Goal: Task Accomplishment & Management: Use online tool/utility

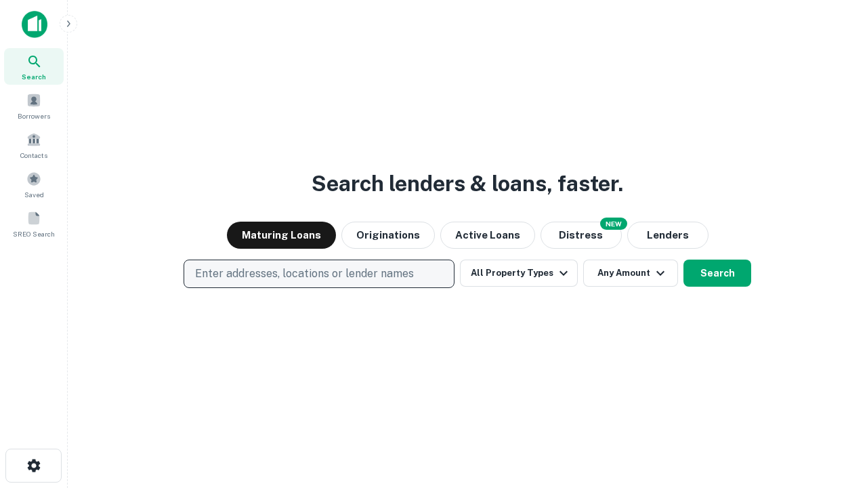
click at [318, 274] on p "Enter addresses, locations or lender names" at bounding box center [304, 274] width 219 height 16
type input "**********"
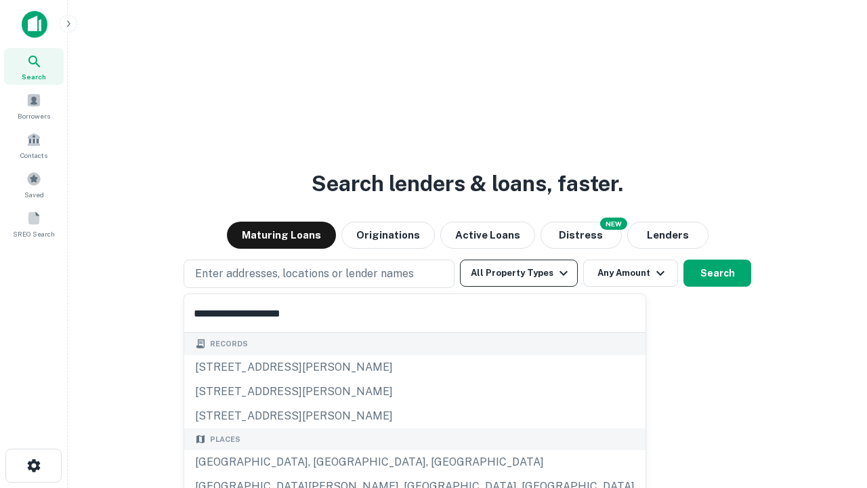
click at [324, 462] on div "Santa Monica, CA, USA" at bounding box center [414, 462] width 461 height 24
click at [519, 273] on button "All Property Types" at bounding box center [519, 272] width 118 height 27
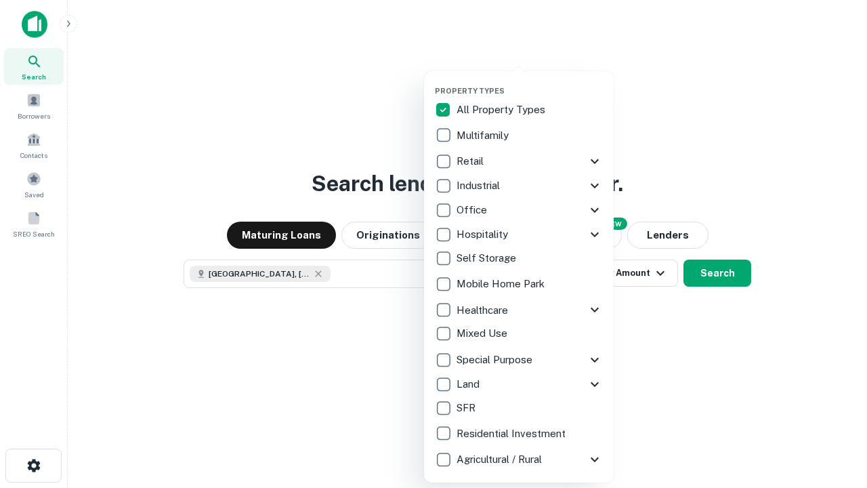
click at [530, 82] on button "button" at bounding box center [530, 82] width 190 height 1
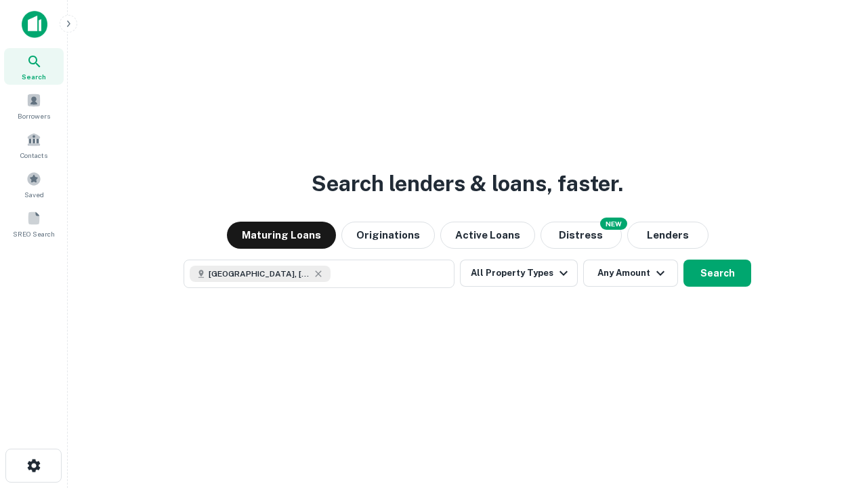
scroll to position [22, 0]
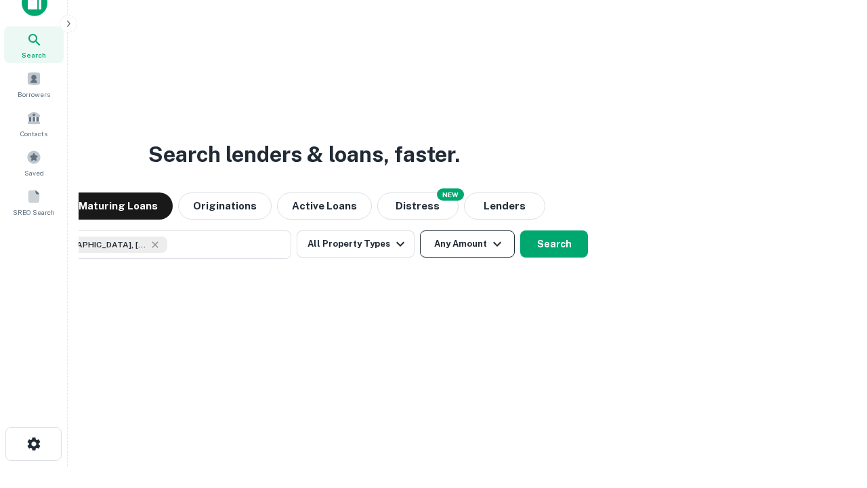
click at [420, 230] on button "Any Amount" at bounding box center [467, 243] width 95 height 27
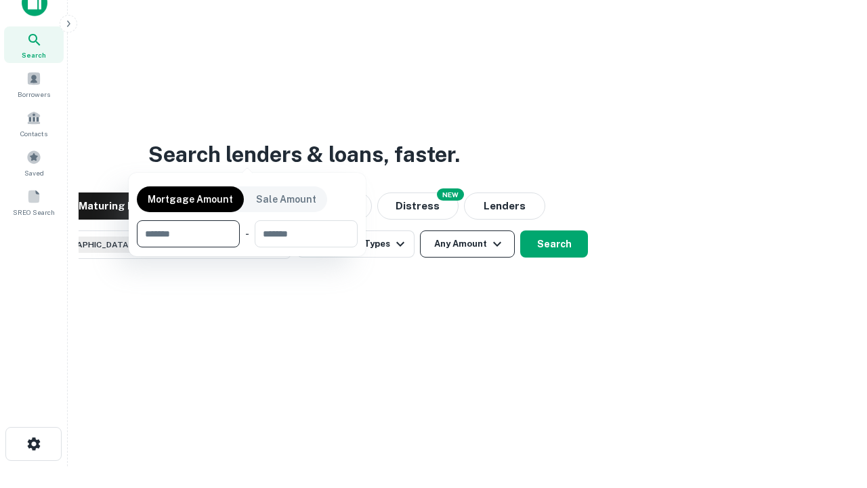
scroll to position [98, 383]
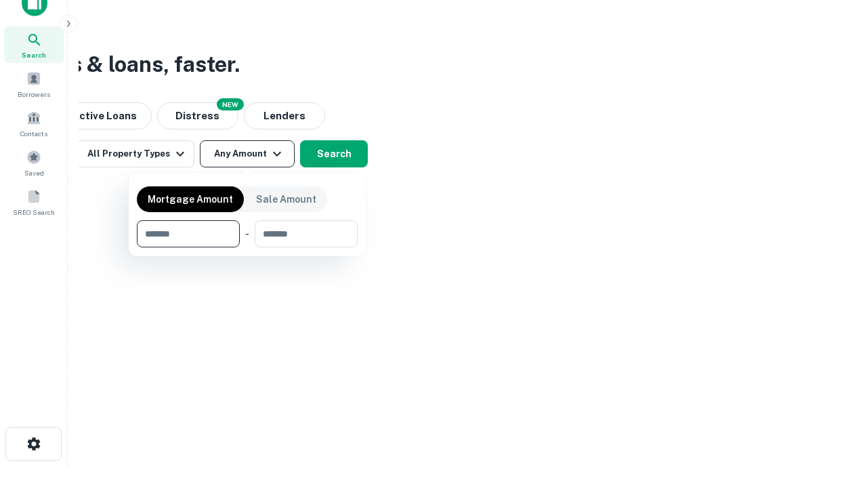
type input "*******"
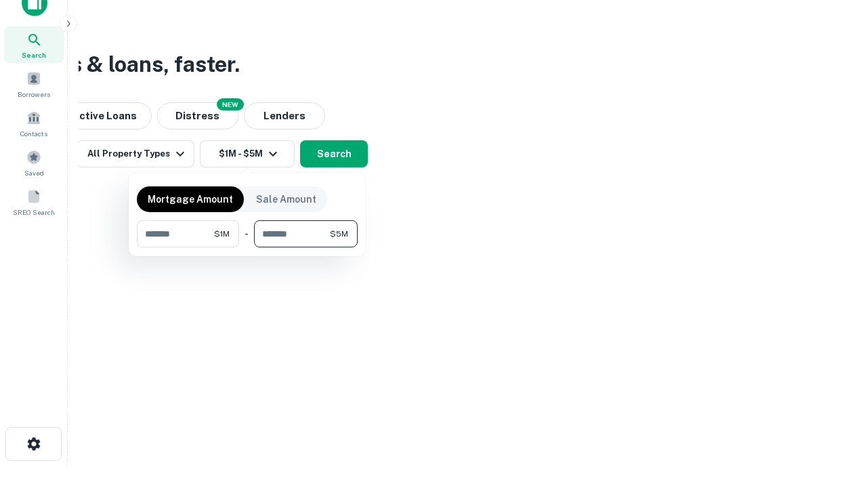
type input "*******"
click at [247, 247] on button "button" at bounding box center [247, 247] width 221 height 1
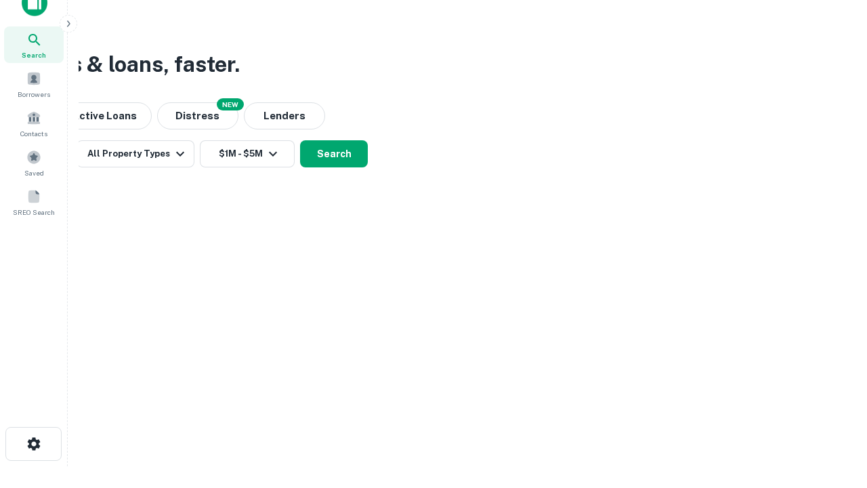
scroll to position [22, 0]
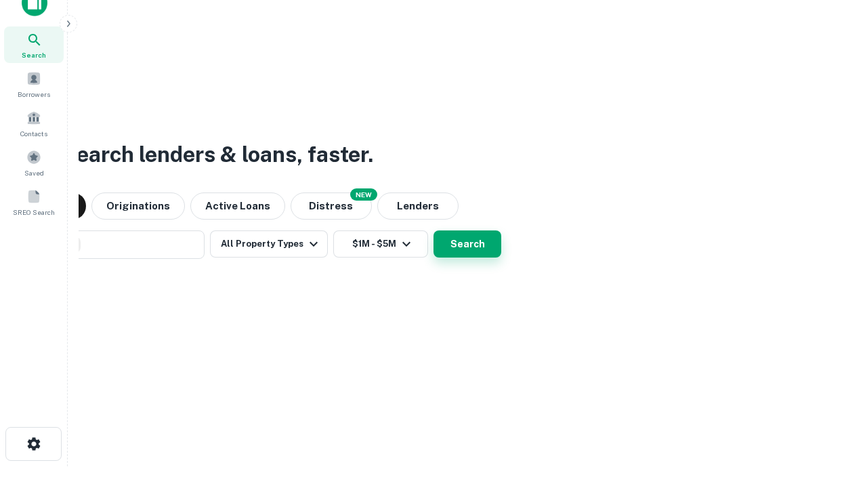
click at [434, 230] on button "Search" at bounding box center [468, 243] width 68 height 27
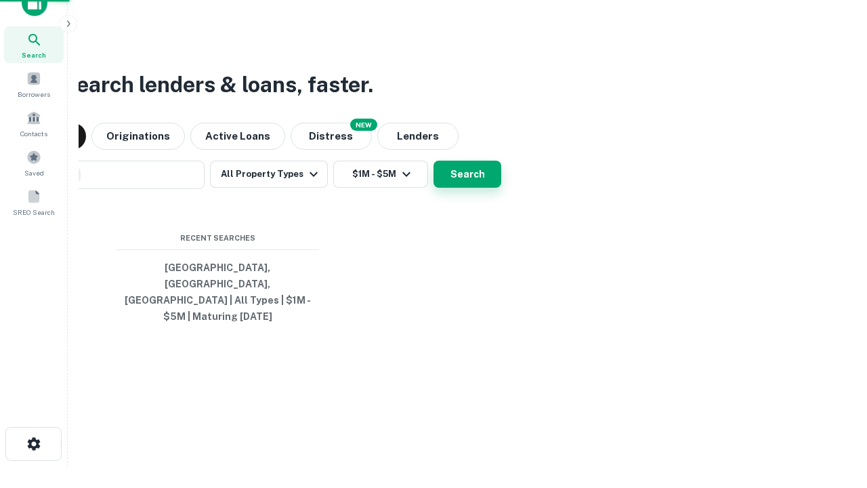
scroll to position [44, 383]
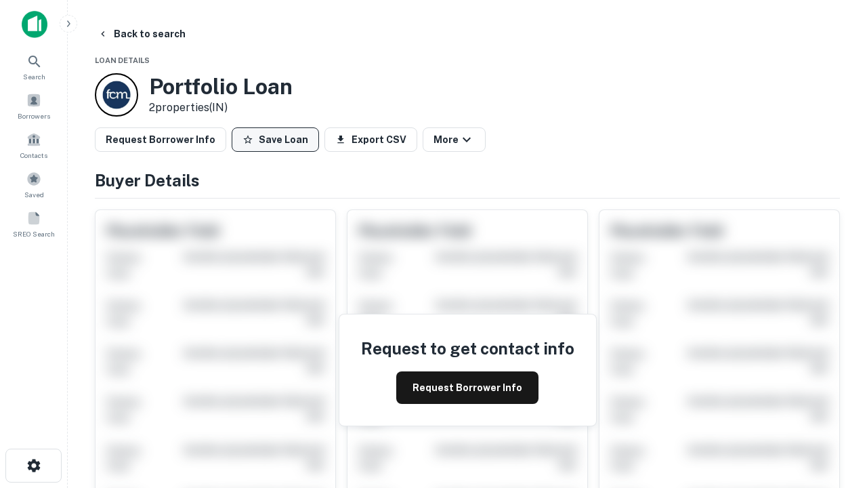
click at [275, 140] on button "Save Loan" at bounding box center [275, 139] width 87 height 24
click at [278, 140] on button "Loan Saved" at bounding box center [278, 139] width 93 height 24
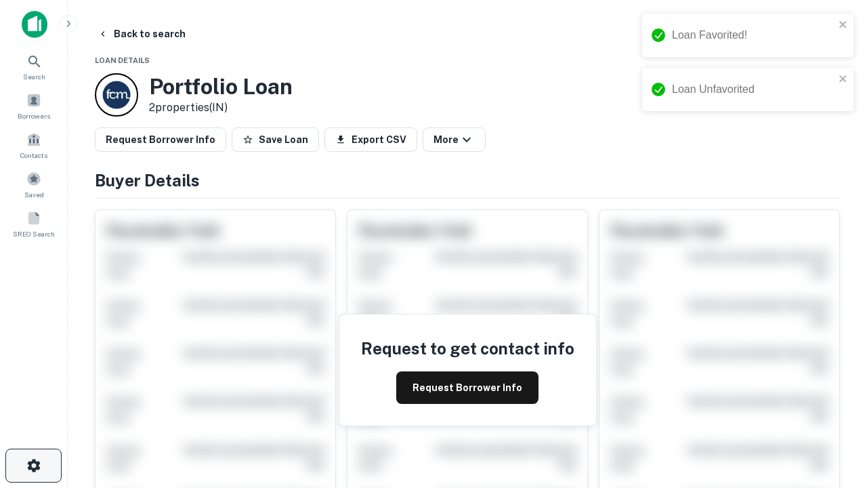
click at [33, 465] on icon "button" at bounding box center [34, 465] width 16 height 16
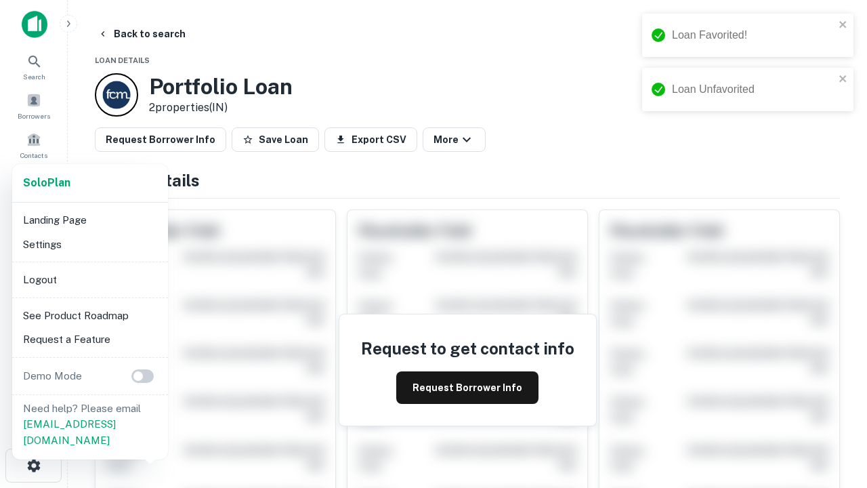
click at [89, 279] on li "Logout" at bounding box center [90, 280] width 145 height 24
